Goal: Find specific page/section: Find specific page/section

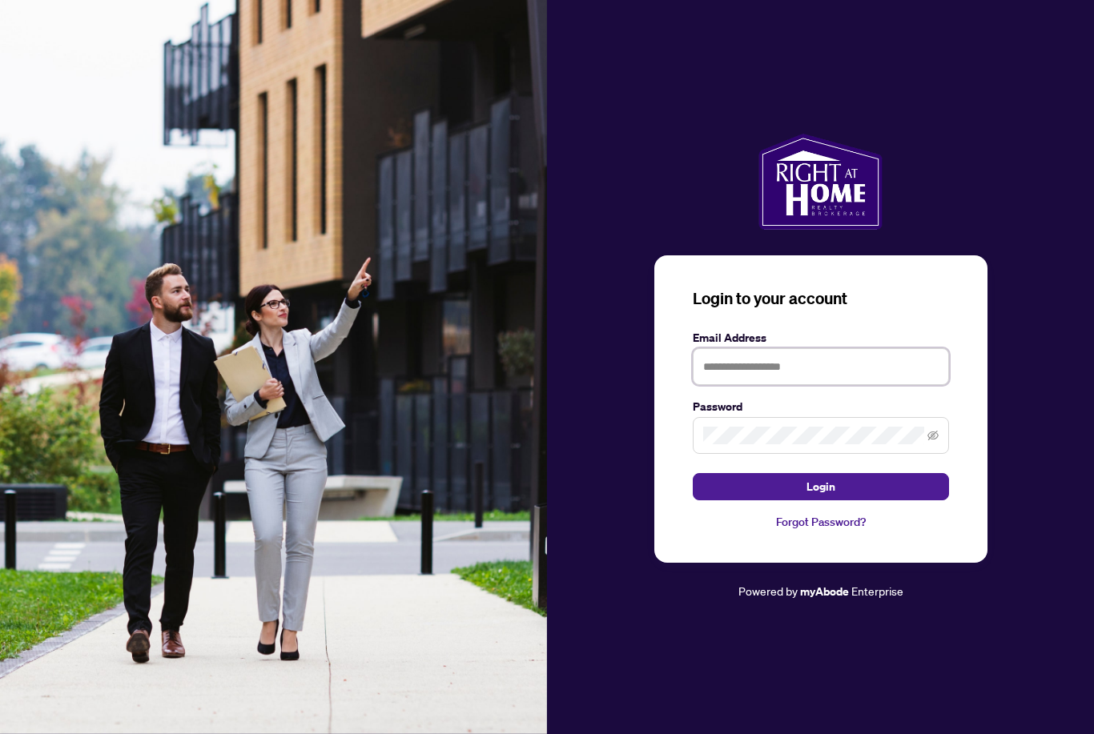
click at [855, 384] on input "text" at bounding box center [821, 366] width 256 height 37
type input "**********"
click at [820, 501] on button "Login" at bounding box center [821, 486] width 256 height 27
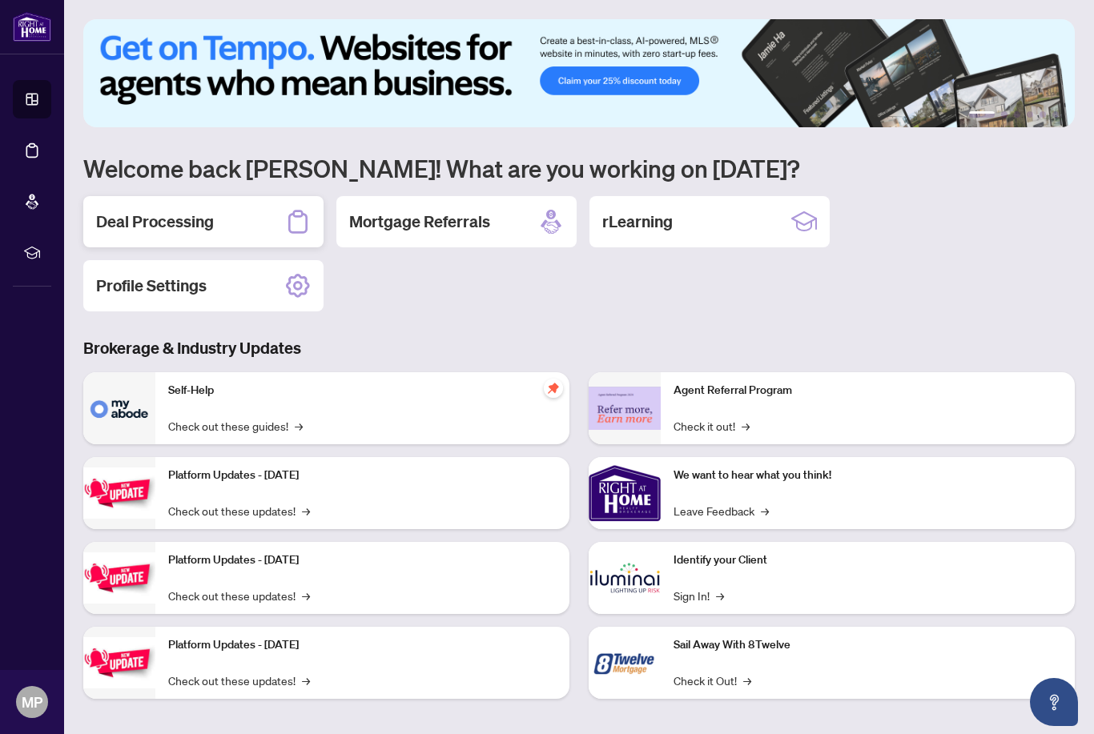
click at [219, 215] on div "Deal Processing" at bounding box center [203, 221] width 240 height 51
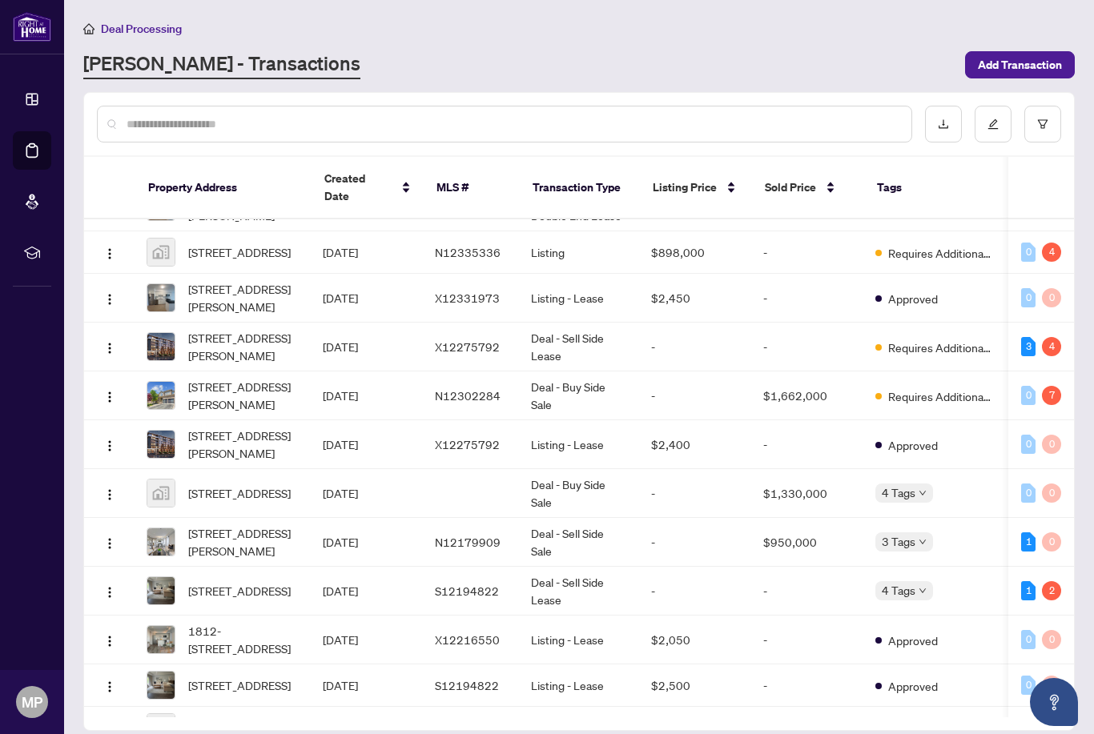
scroll to position [0, 2]
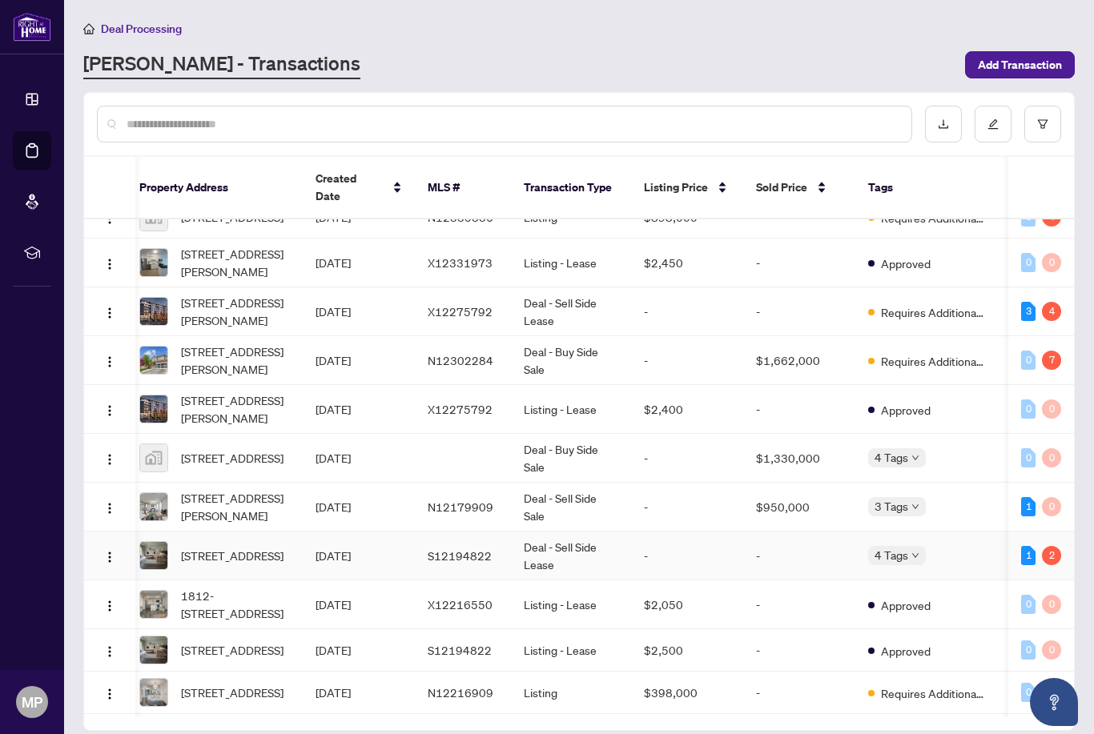
click at [225, 547] on span "[STREET_ADDRESS]" at bounding box center [232, 556] width 103 height 18
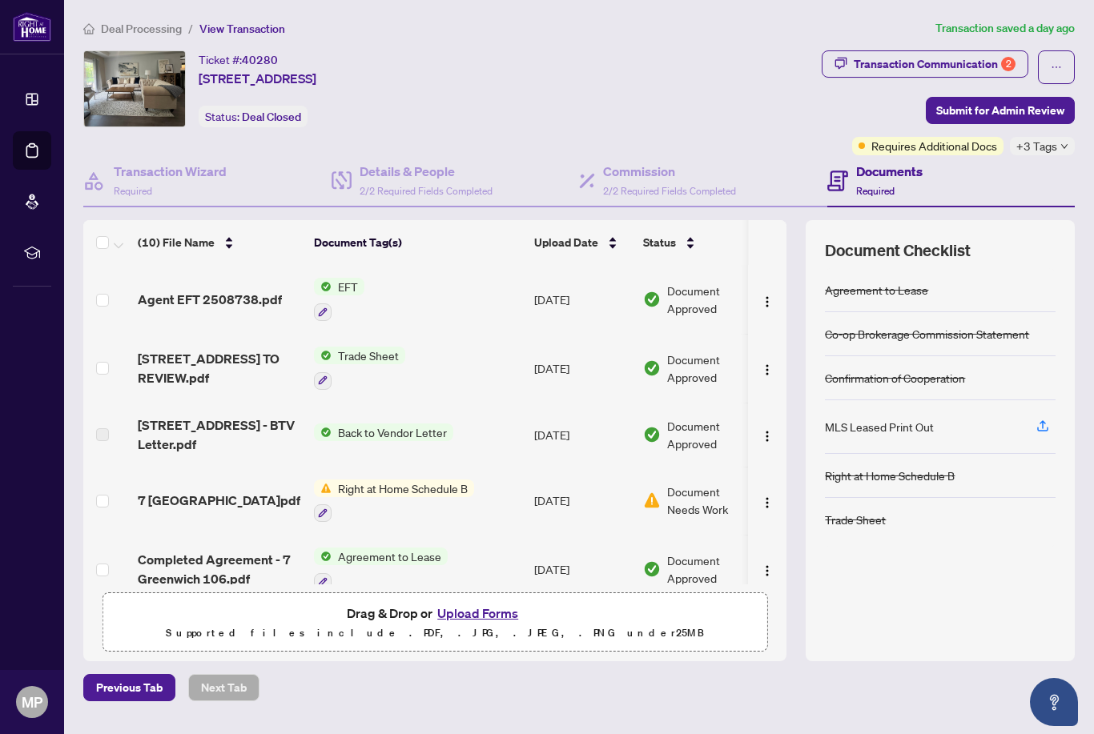
click at [239, 302] on span "Agent EFT 2508738.pdf" at bounding box center [210, 299] width 144 height 19
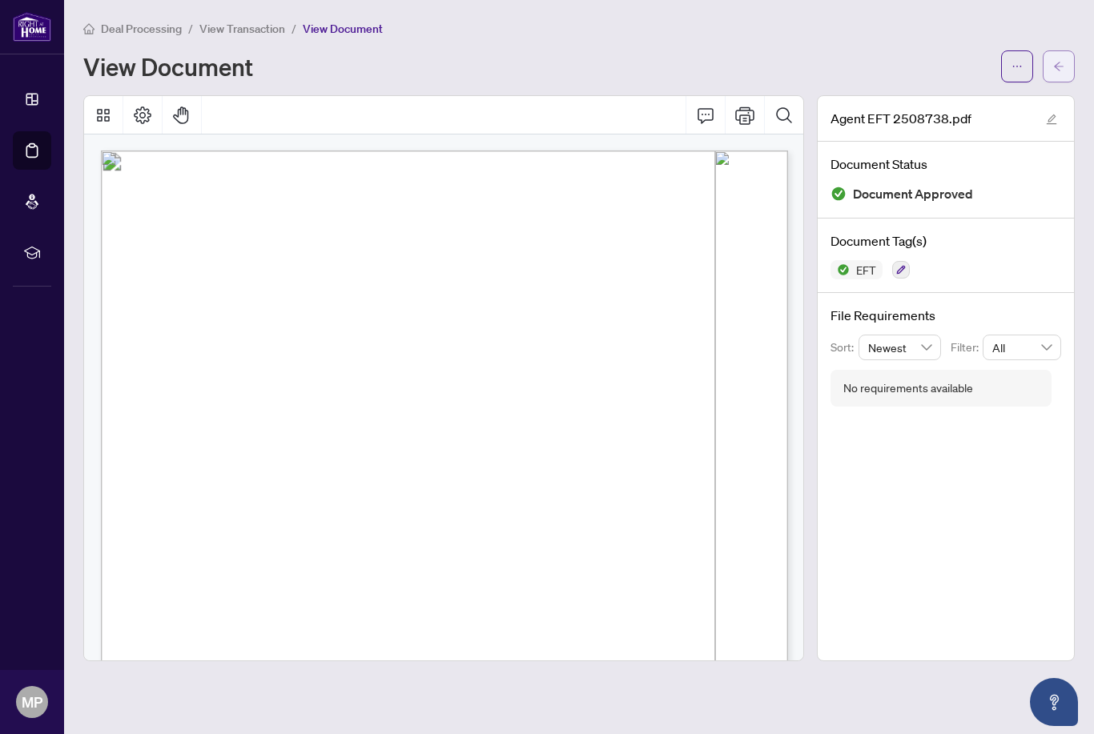
click at [1052, 77] on button "button" at bounding box center [1059, 66] width 32 height 32
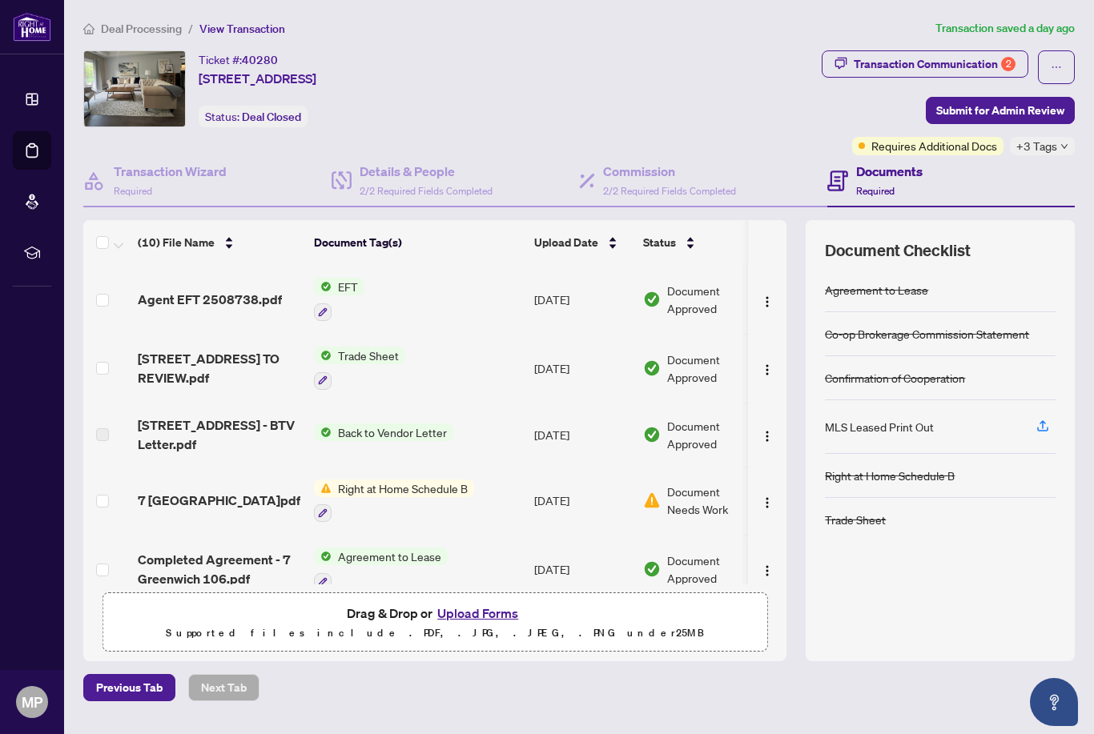
click at [133, 30] on span "Deal Processing" at bounding box center [141, 29] width 81 height 14
